Goal: Task Accomplishment & Management: Use online tool/utility

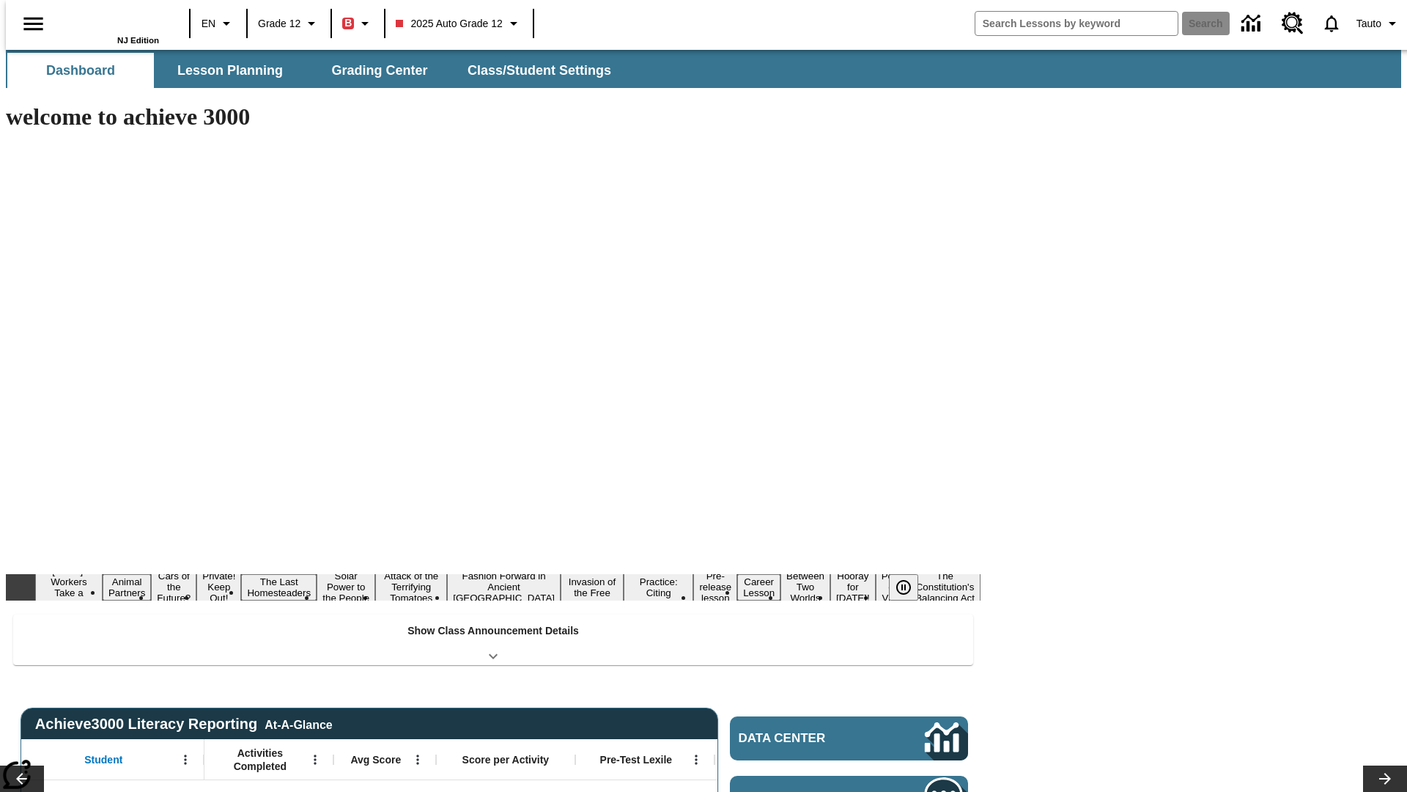
type input "-1"
click at [224, 70] on span "Lesson Planning" at bounding box center [230, 70] width 106 height 17
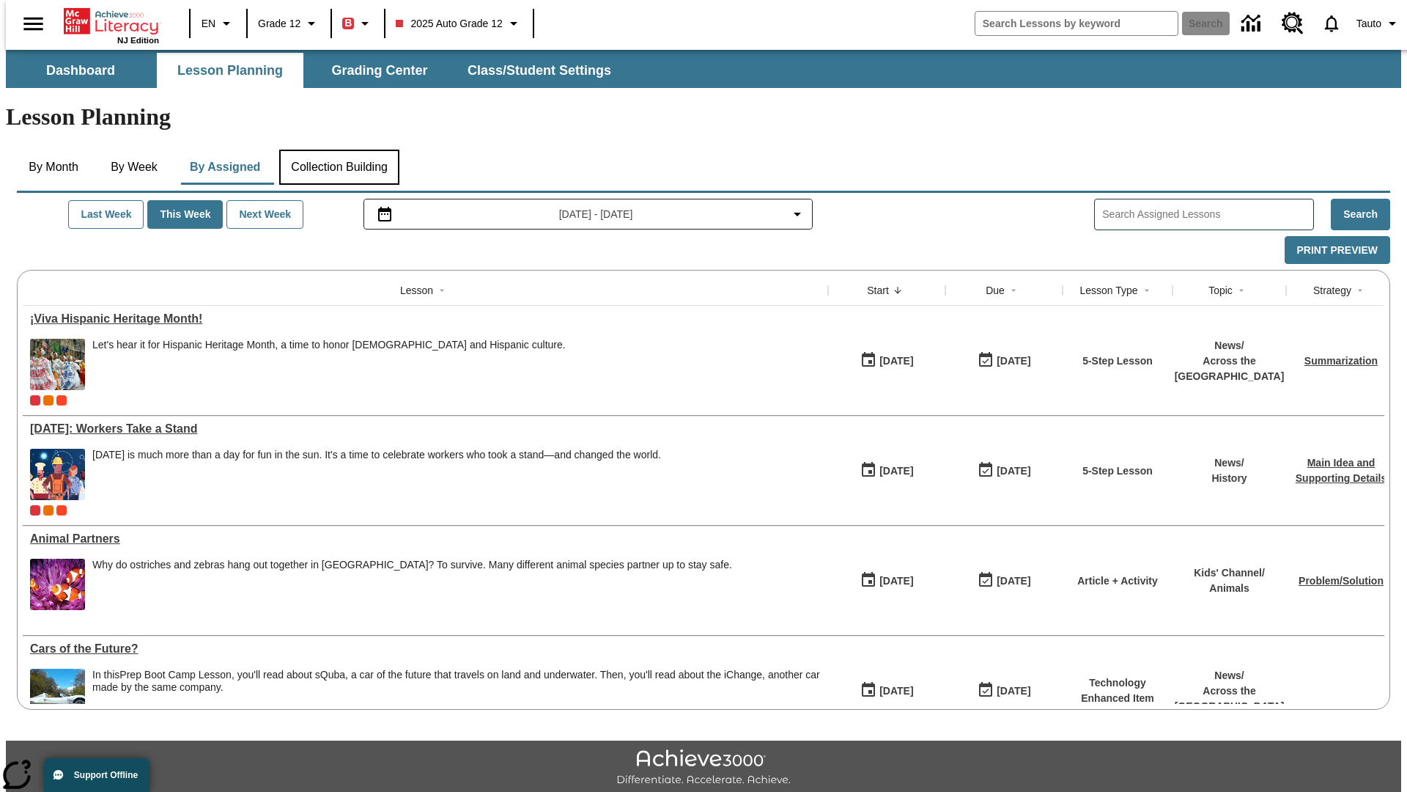
click at [339, 150] on button "Collection Building" at bounding box center [339, 167] width 120 height 35
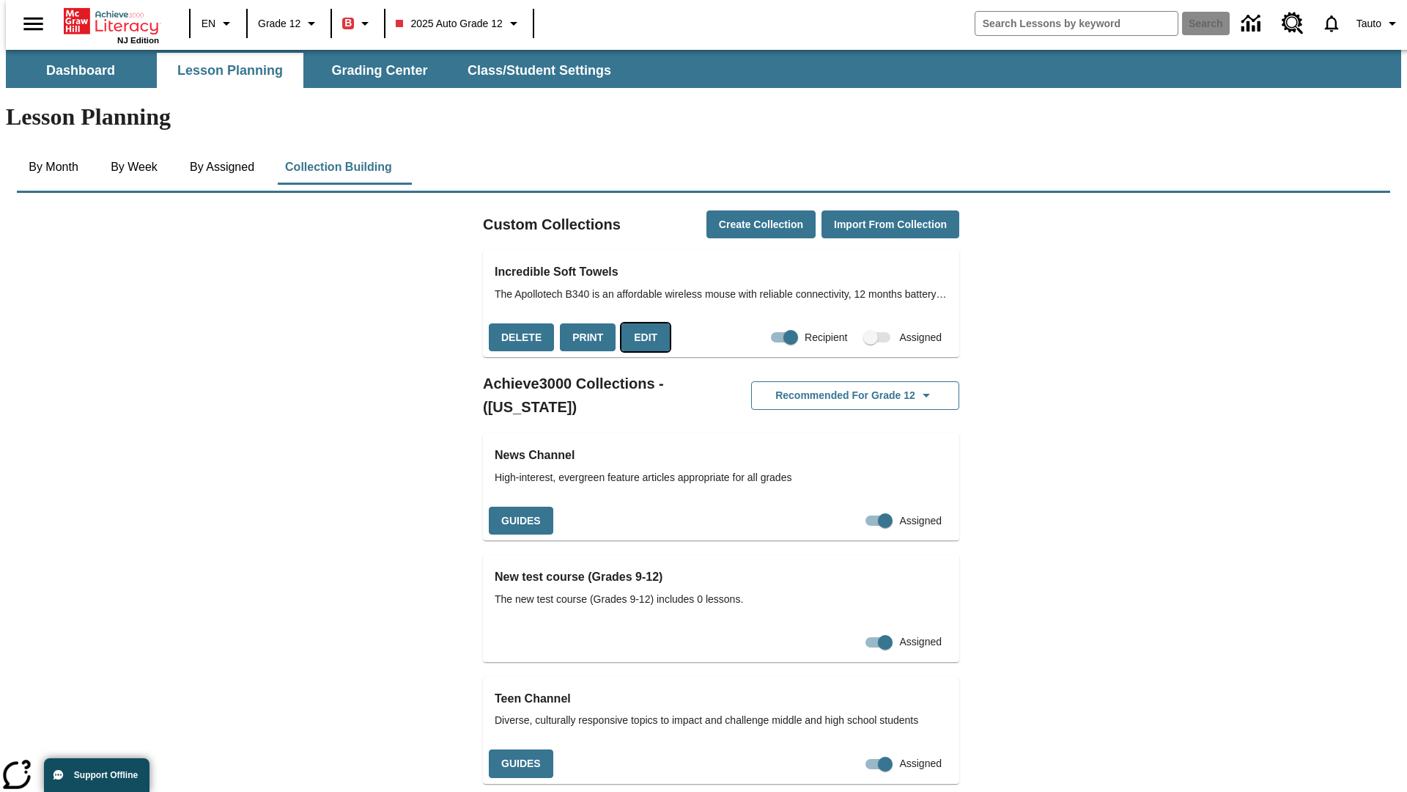
click at [641, 323] on button "Edit" at bounding box center [646, 337] width 48 height 29
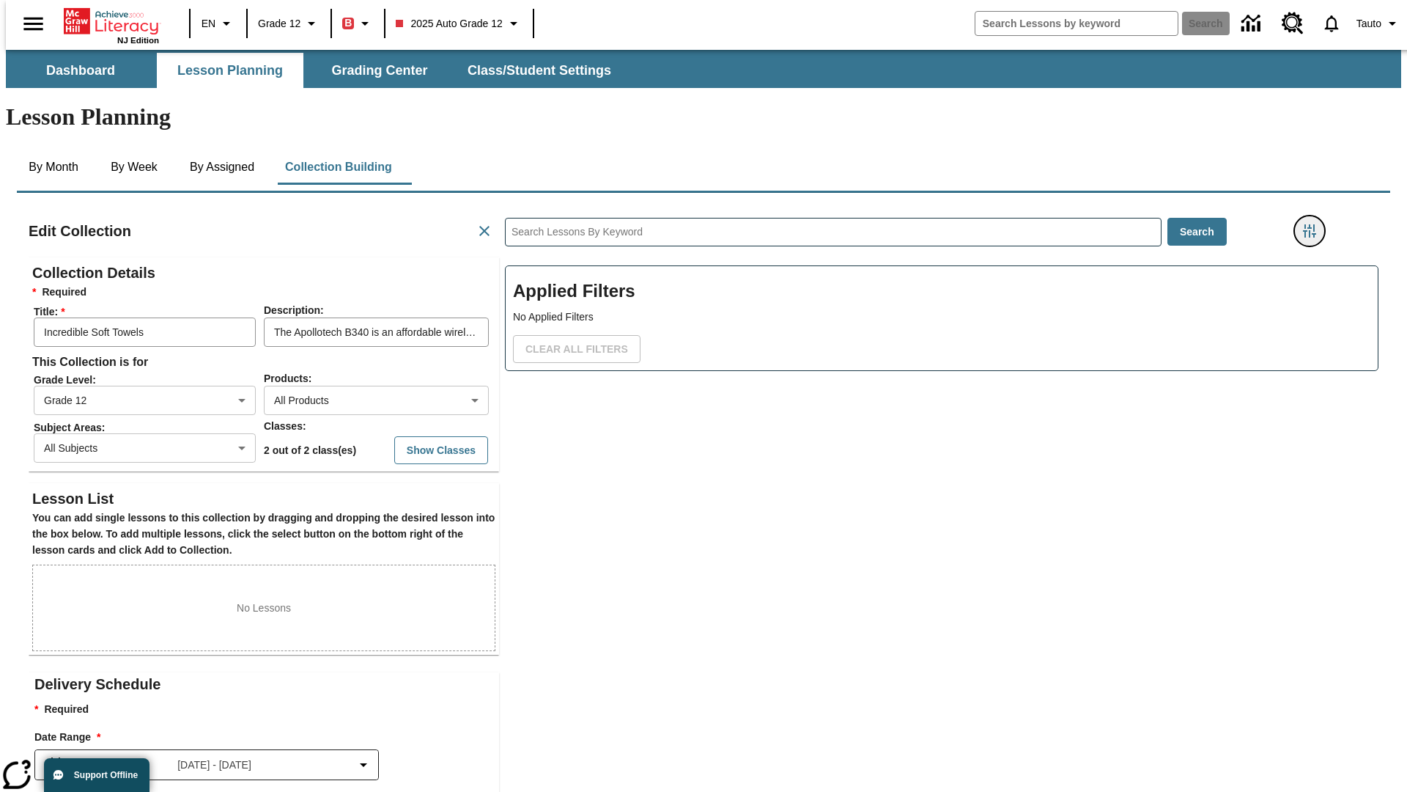
click at [1314, 224] on icon "Filters Side menu" at bounding box center [1309, 230] width 13 height 13
